Goal: Find specific page/section: Find specific page/section

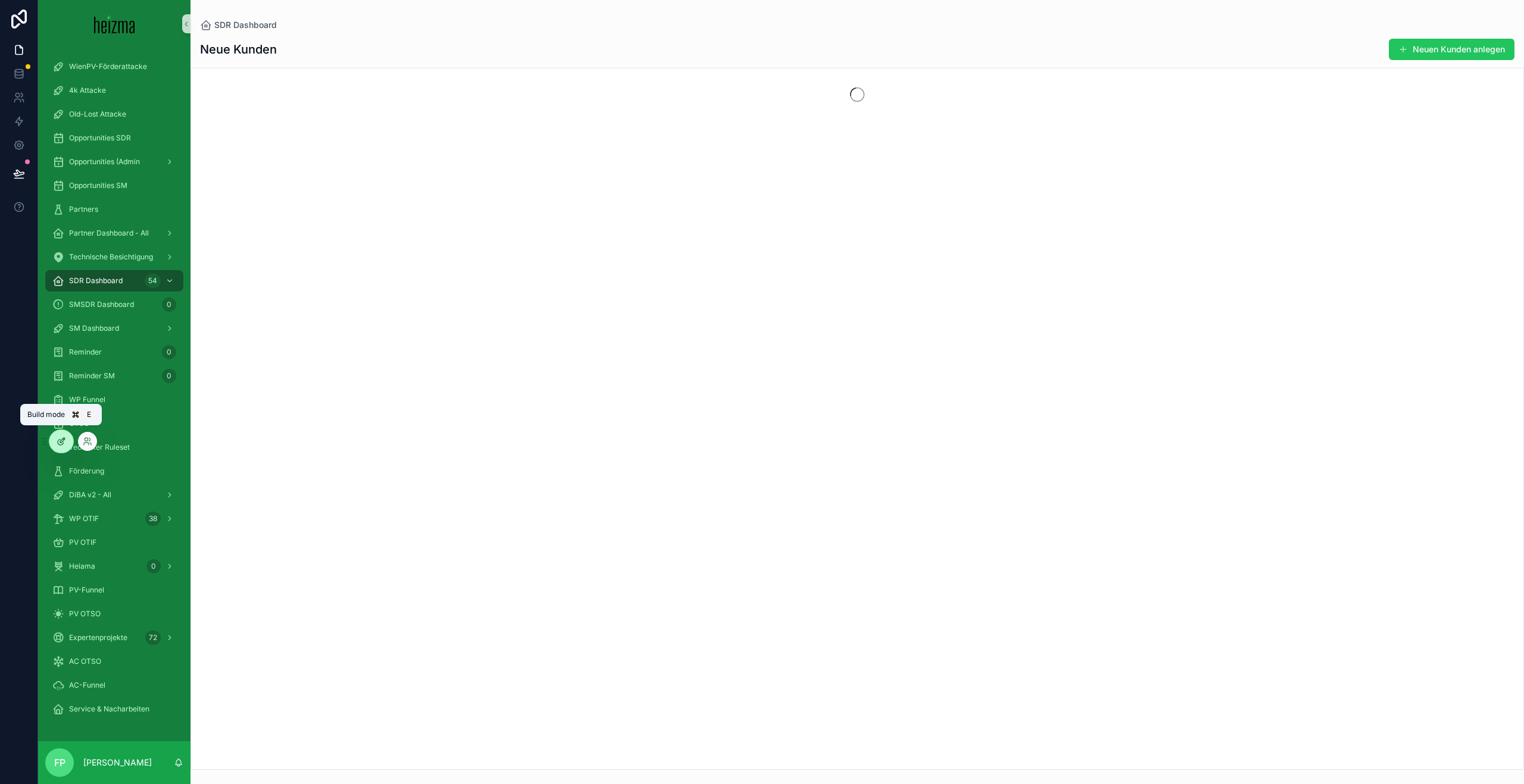
click at [69, 440] on div at bounding box center [61, 441] width 24 height 22
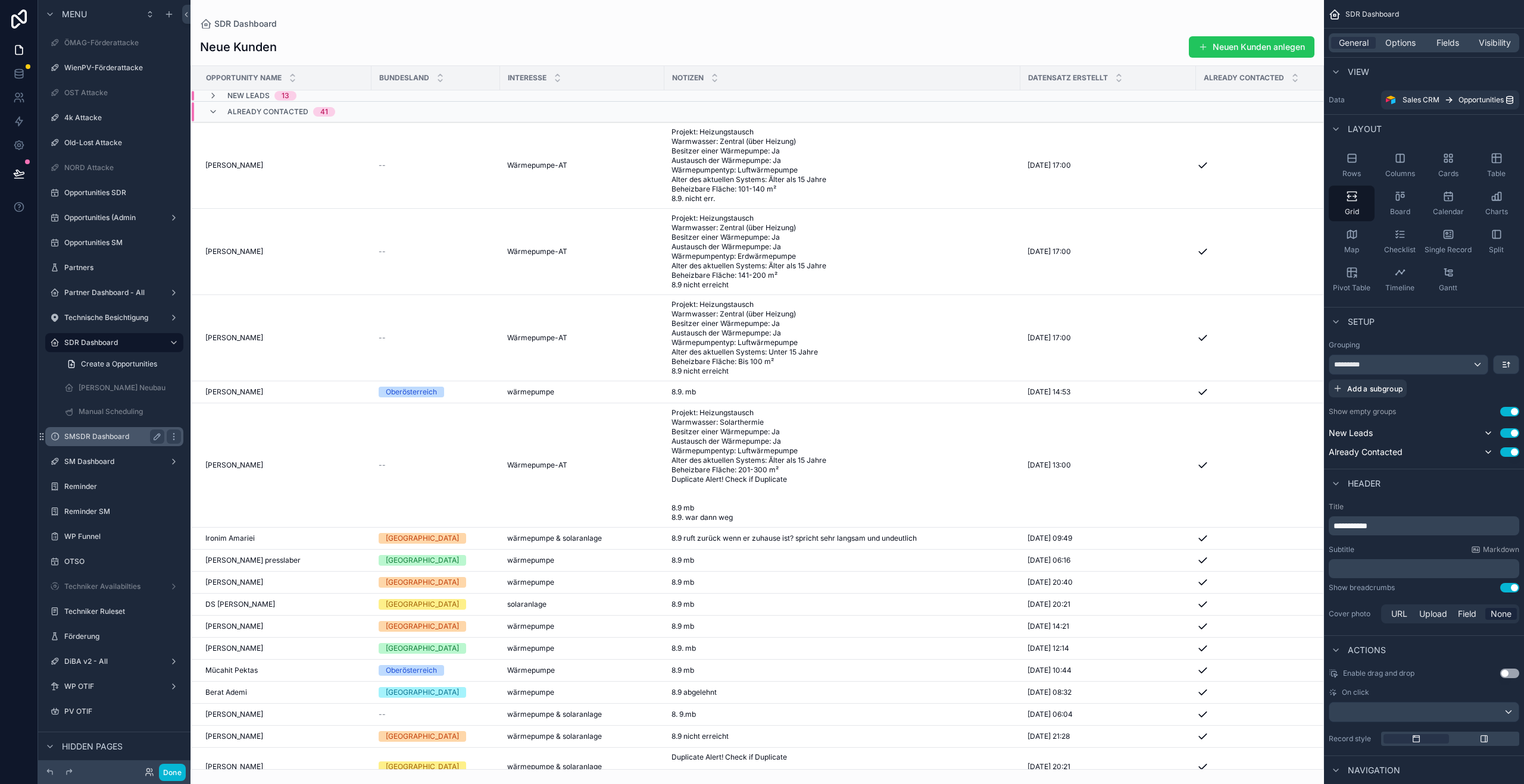
click at [95, 433] on label "SMSDR Dashboard" at bounding box center [112, 437] width 95 height 9
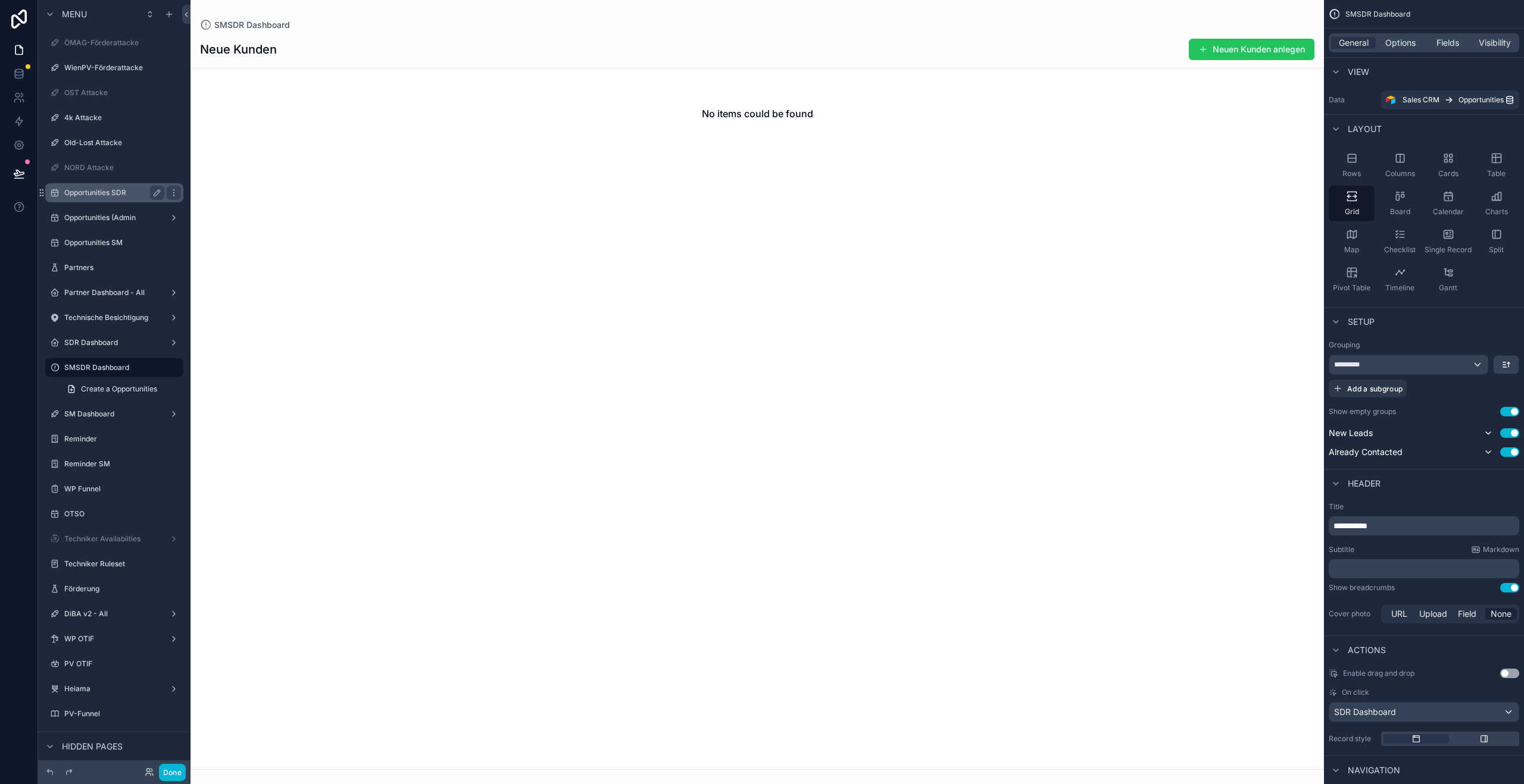
click at [105, 198] on div "Opportunities SDR" at bounding box center [115, 192] width 100 height 15
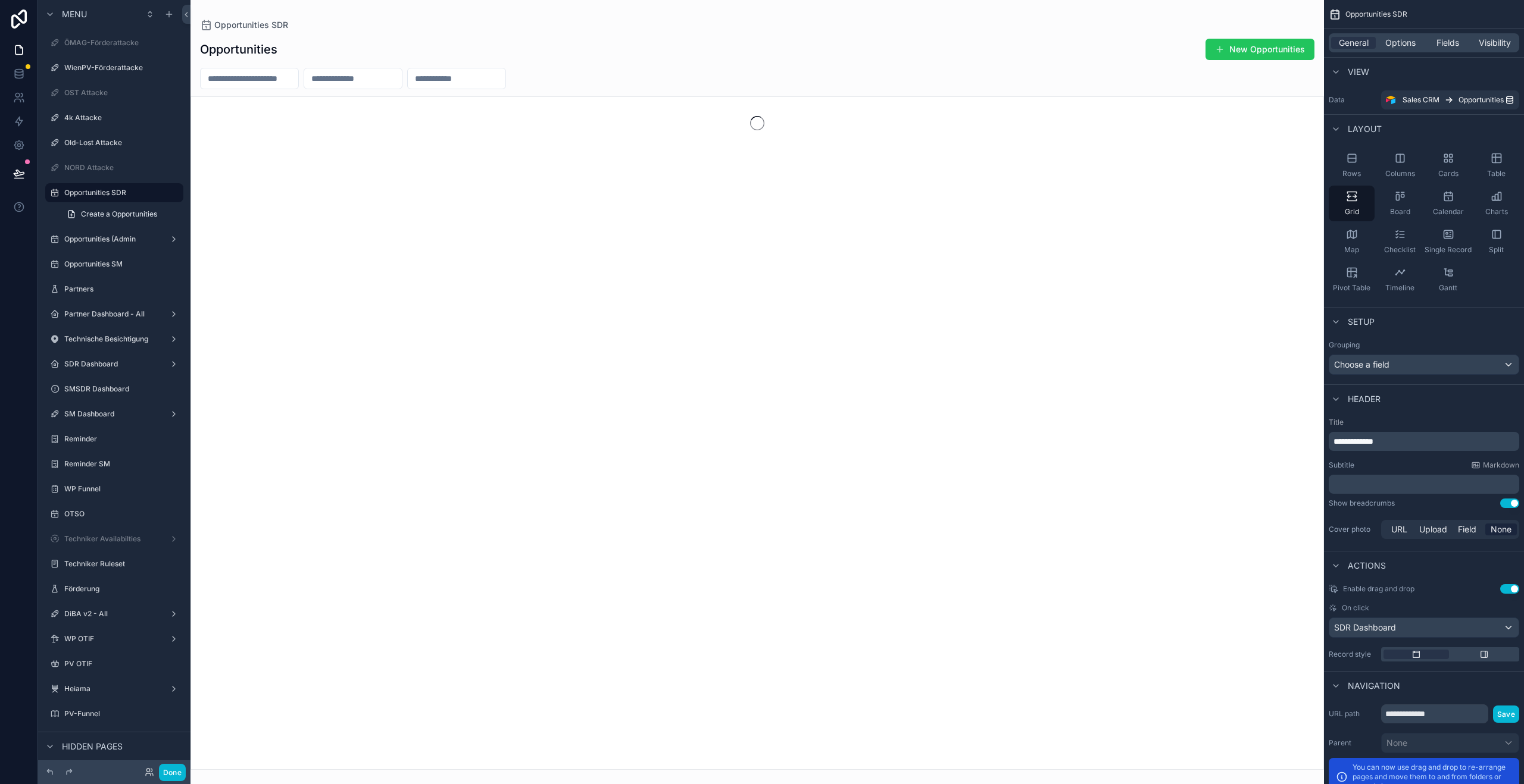
click at [257, 75] on div "scrollable content" at bounding box center [757, 392] width 1134 height 784
click at [296, 81] on input "scrollable content" at bounding box center [249, 78] width 98 height 17
paste input "**********"
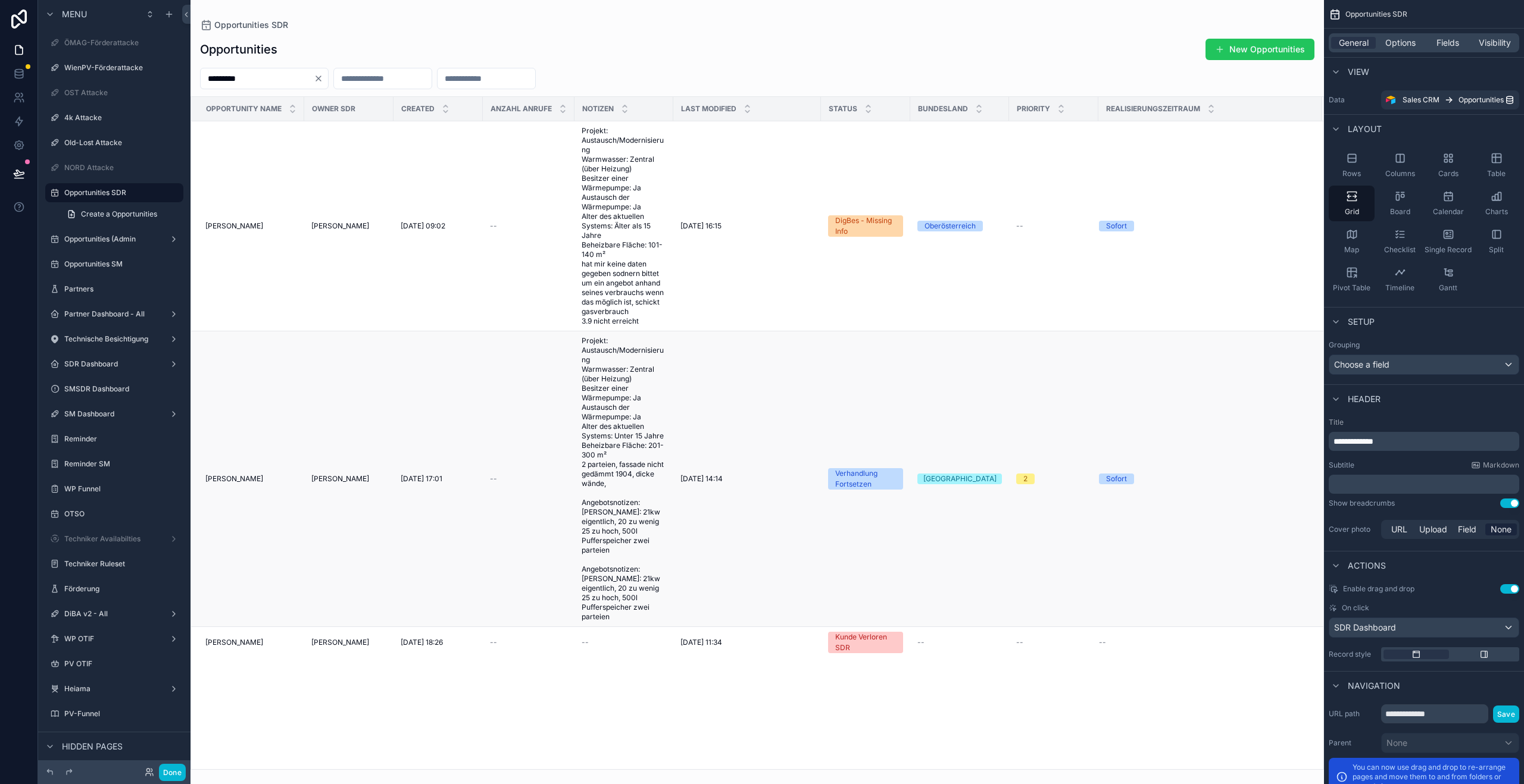
type input "*********"
click at [256, 474] on span "[PERSON_NAME]" at bounding box center [234, 479] width 58 height 9
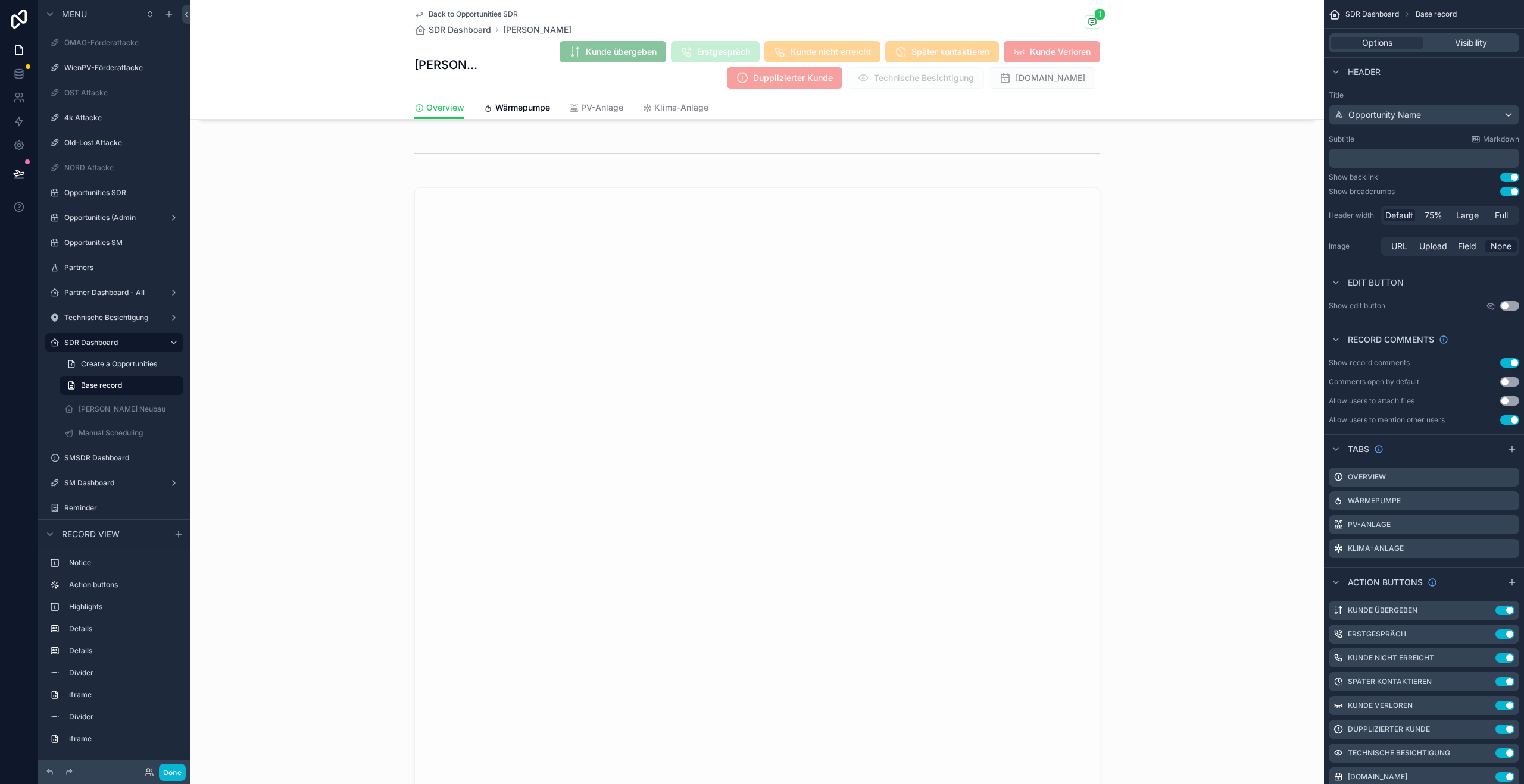
scroll to position [2068, 0]
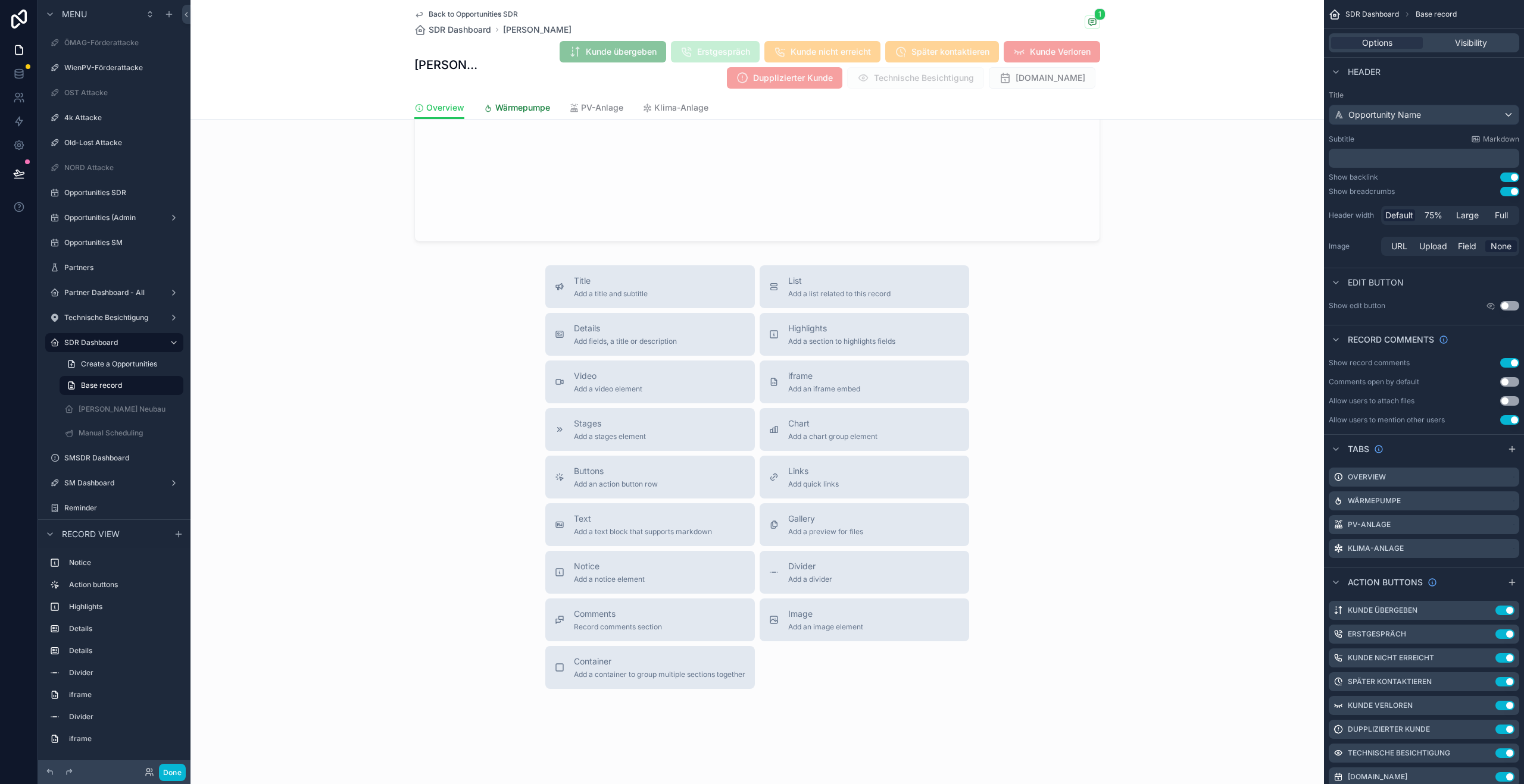
click at [519, 113] on span "Wärmepumpe" at bounding box center [522, 107] width 55 height 12
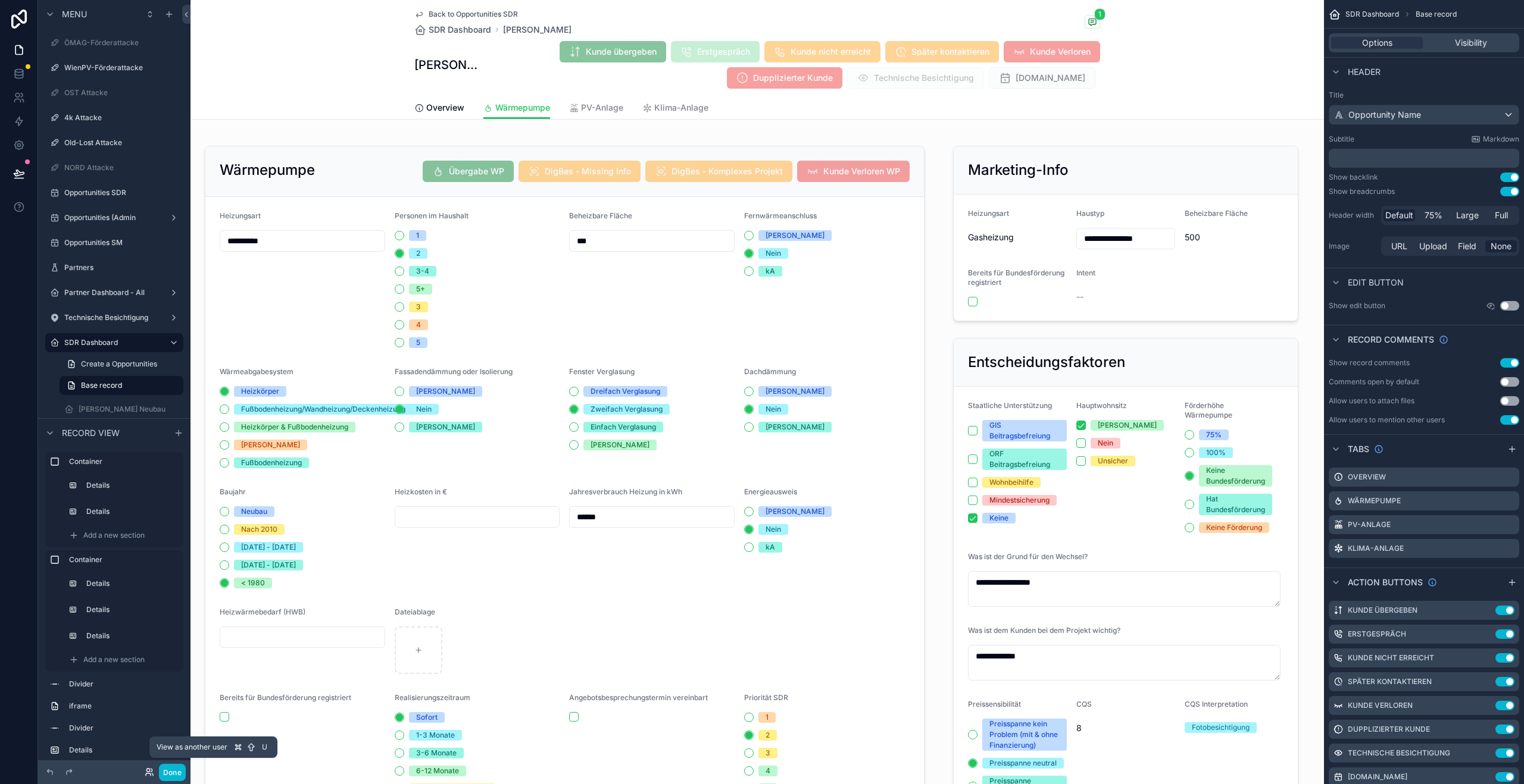
click at [152, 771] on icon at bounding box center [149, 772] width 9 height 9
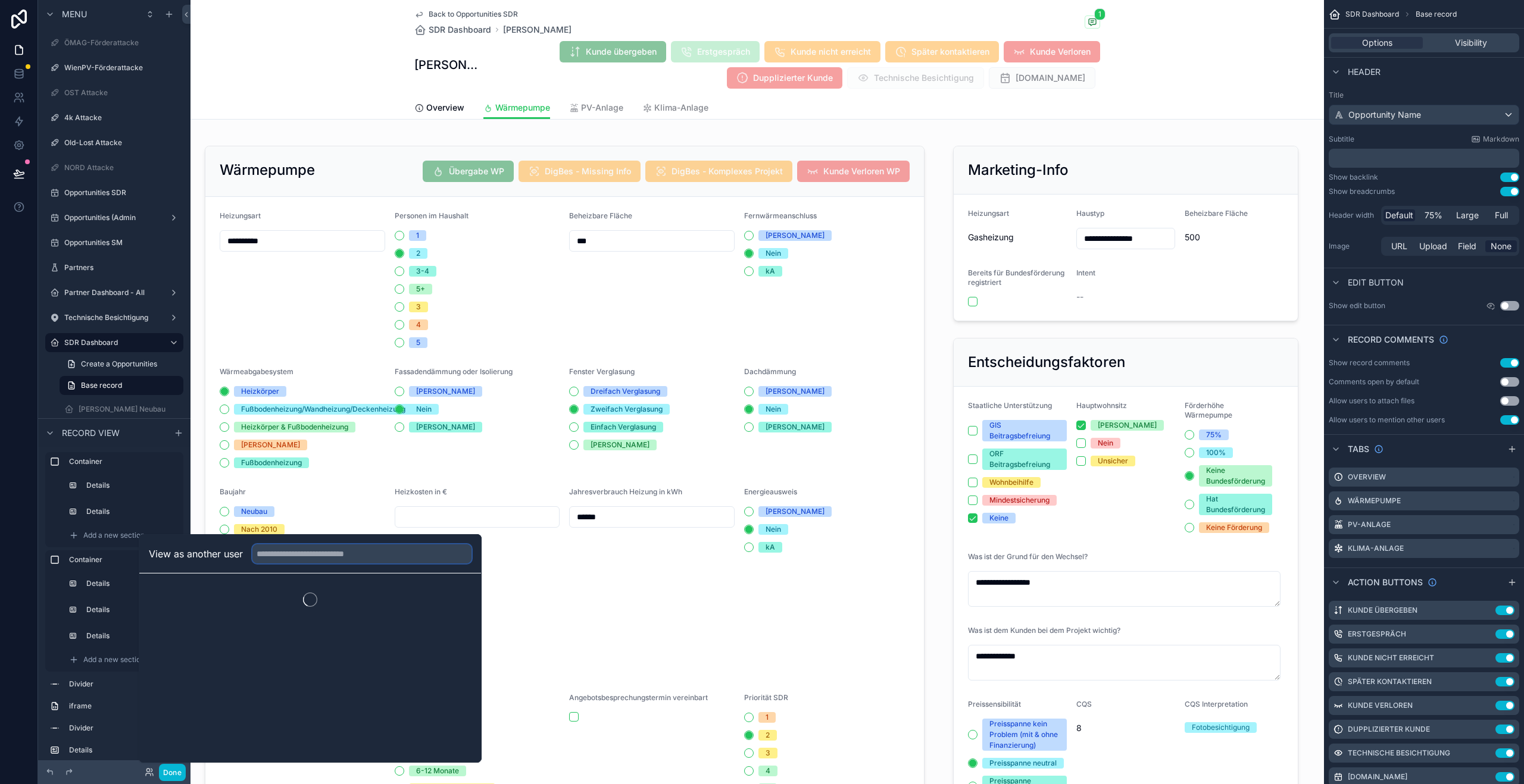
click at [303, 556] on input "text" at bounding box center [362, 554] width 219 height 19
type input "****"
click at [450, 600] on button "Select" at bounding box center [456, 598] width 31 height 17
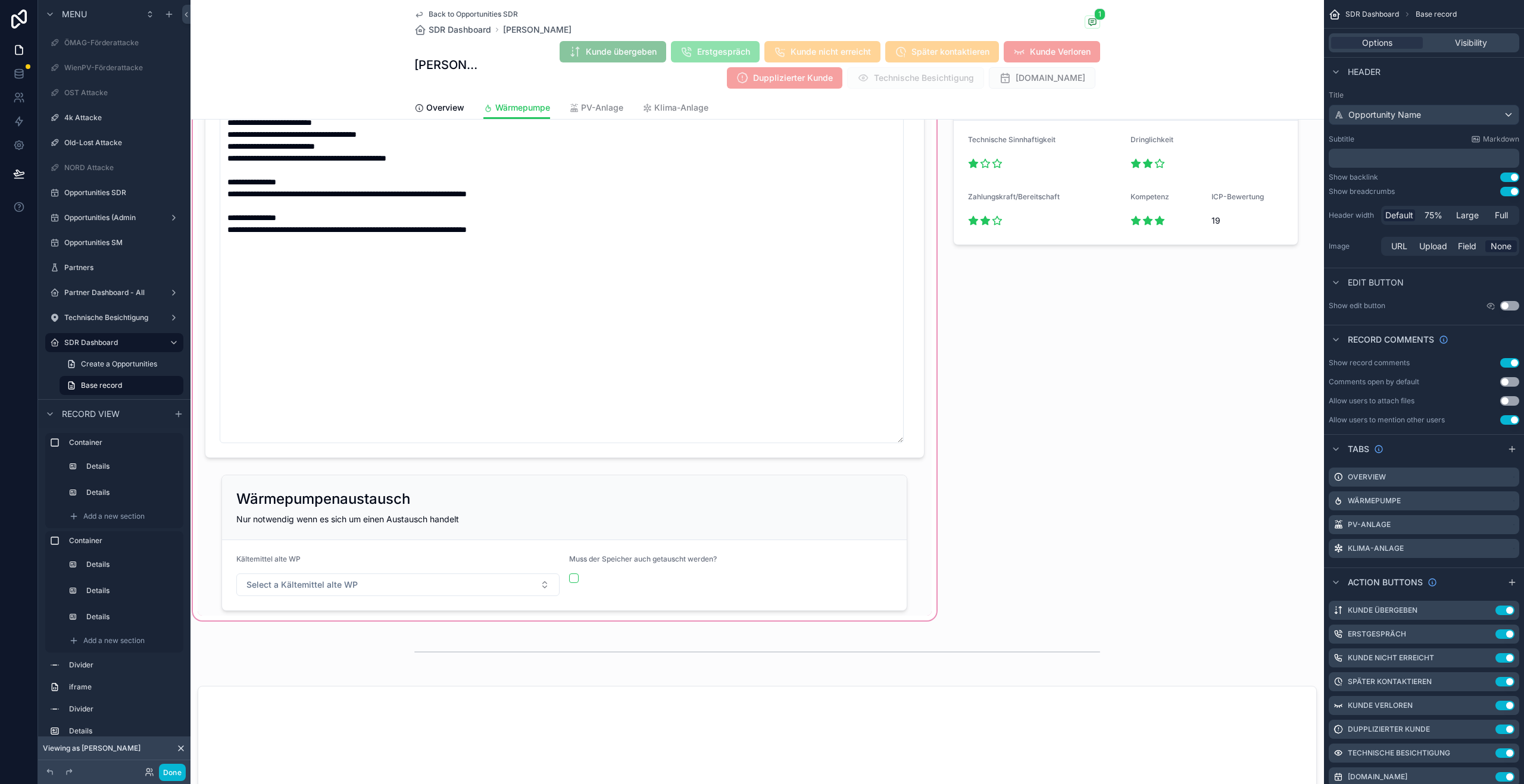
scroll to position [1156, 0]
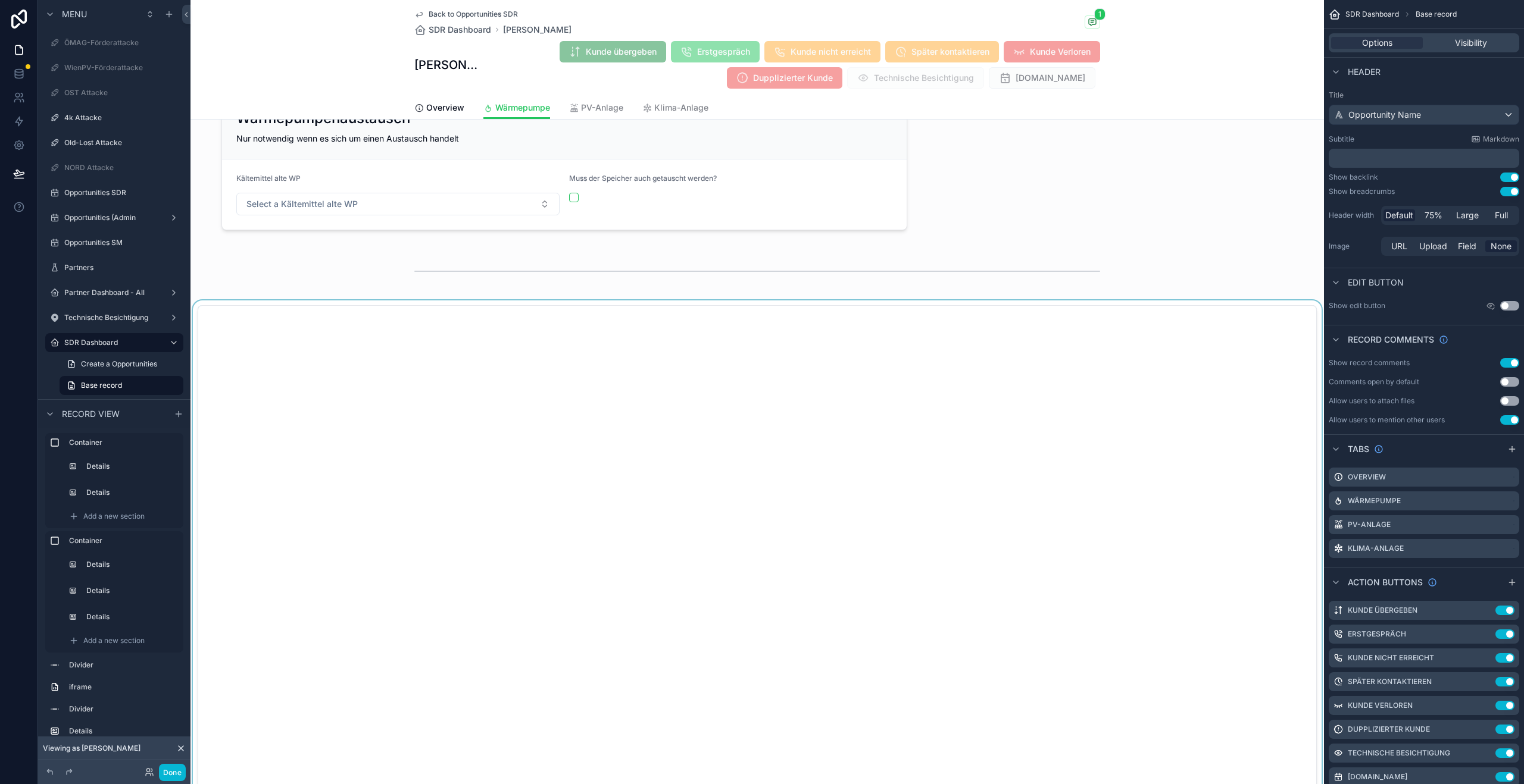
click at [492, 364] on div "scrollable content" at bounding box center [757, 600] width 1134 height 599
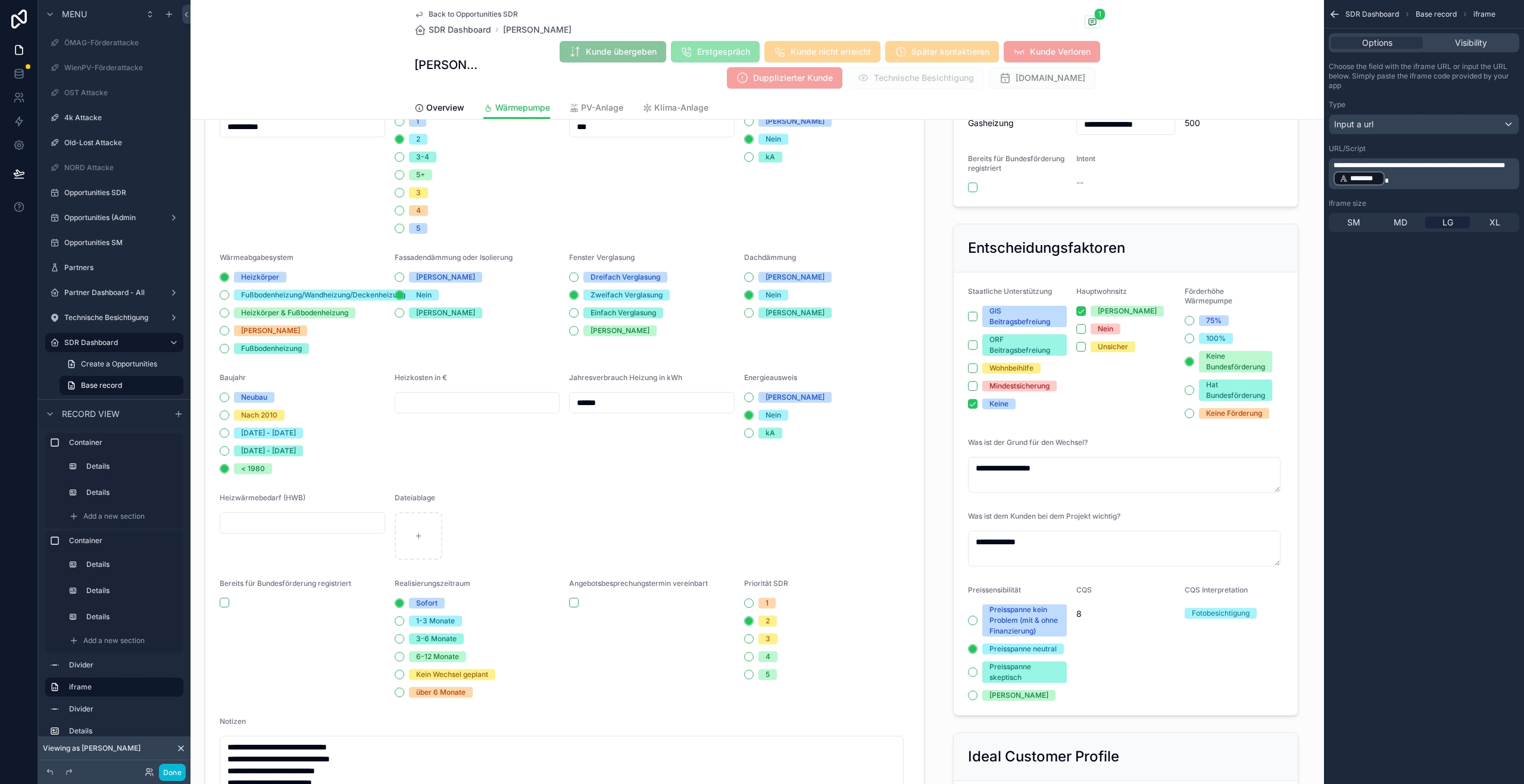
scroll to position [0, 0]
